Goal: Navigation & Orientation: Find specific page/section

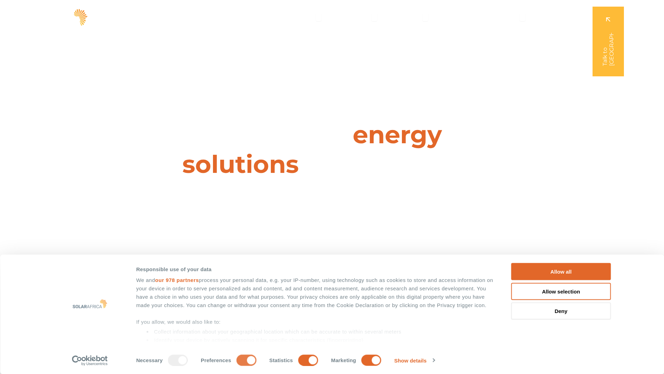
click at [246, 357] on input "Preferences" at bounding box center [246, 359] width 20 height 11
checkbox input "false"
click at [317, 357] on input "Statistics" at bounding box center [308, 359] width 20 height 11
checkbox input "false"
click at [384, 360] on div "Necessary Preferences Statistics Marketing" at bounding box center [265, 359] width 258 height 14
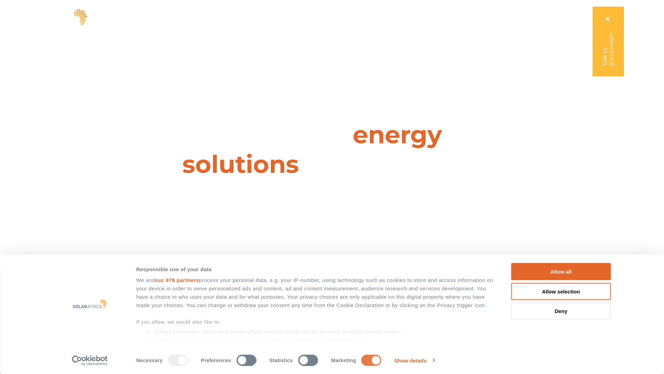
click at [378, 360] on input "Marketing" at bounding box center [371, 359] width 20 height 11
checkbox input "false"
click at [549, 296] on button "Allow selection" at bounding box center [561, 290] width 100 height 17
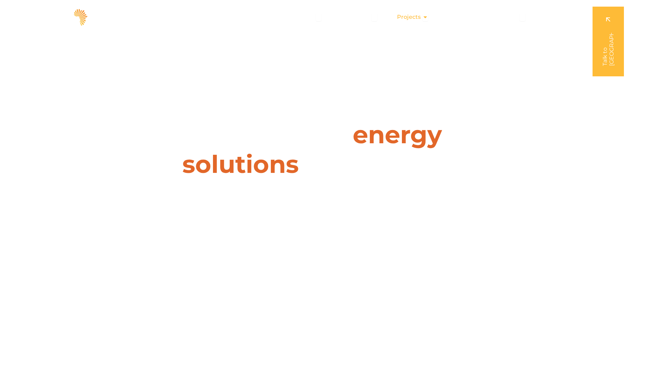
click at [418, 16] on span "Projects" at bounding box center [409, 17] width 24 height 8
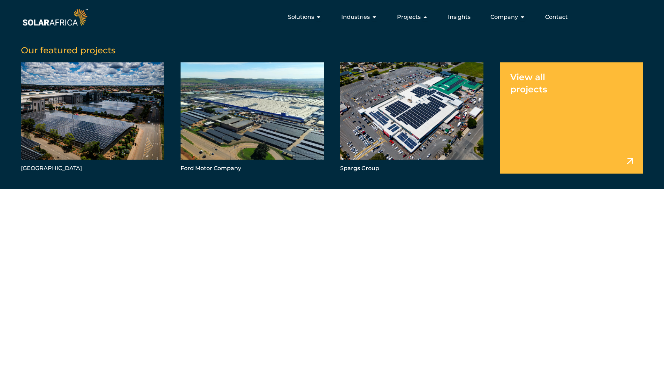
click at [583, 93] on link "Menu" at bounding box center [570, 117] width 143 height 111
